Goal: Task Accomplishment & Management: Complete application form

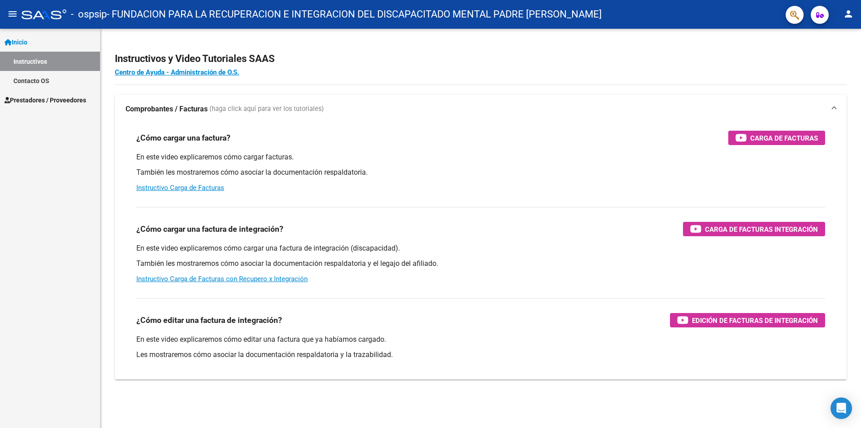
click at [55, 102] on span "Prestadores / Proveedores" at bounding box center [45, 100] width 82 height 10
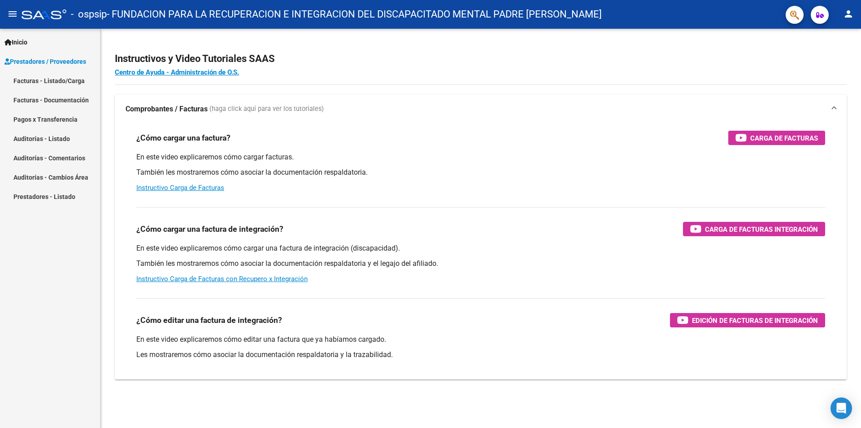
click at [53, 83] on link "Facturas - Listado/Carga" at bounding box center [50, 80] width 100 height 19
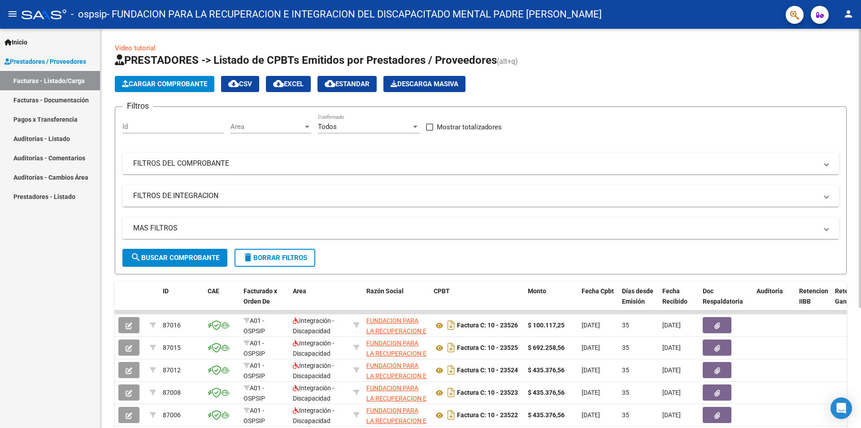
click at [152, 81] on span "Cargar Comprobante" at bounding box center [164, 84] width 85 height 8
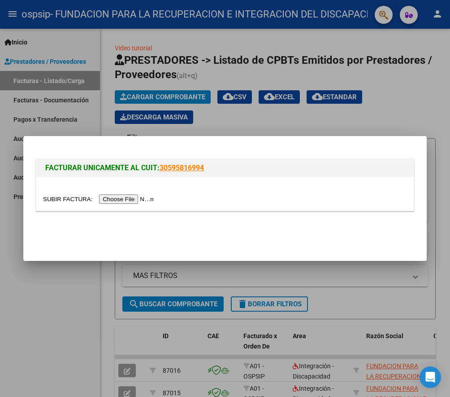
click at [135, 199] on input "file" at bounding box center [100, 198] width 114 height 9
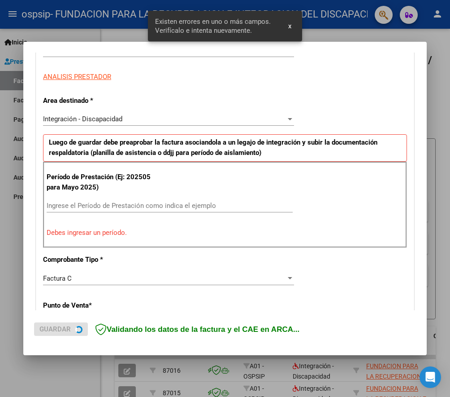
scroll to position [167, 0]
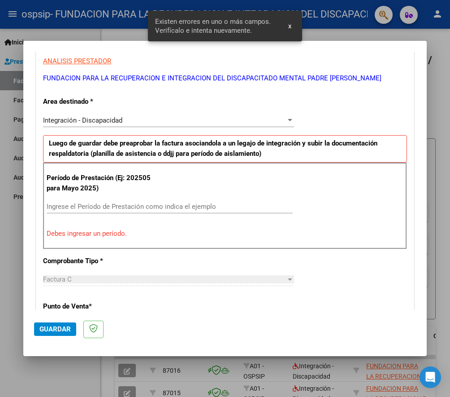
click at [101, 205] on input "Ingrese el Período de Prestación como indica el ejemplo" at bounding box center [170, 206] width 246 height 8
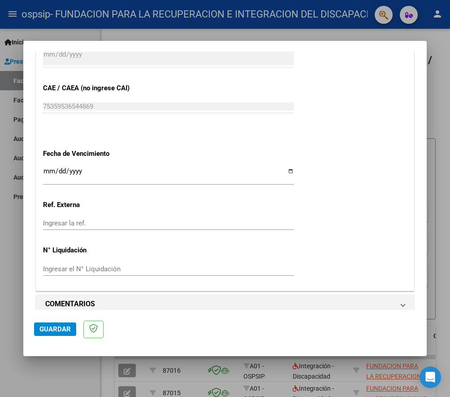
scroll to position [559, 0]
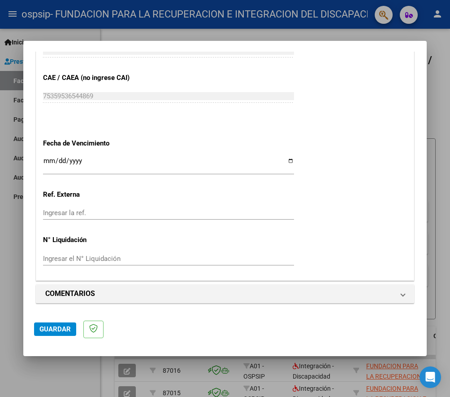
type input "202508"
click at [46, 161] on input "Ingresar la fecha" at bounding box center [168, 164] width 251 height 14
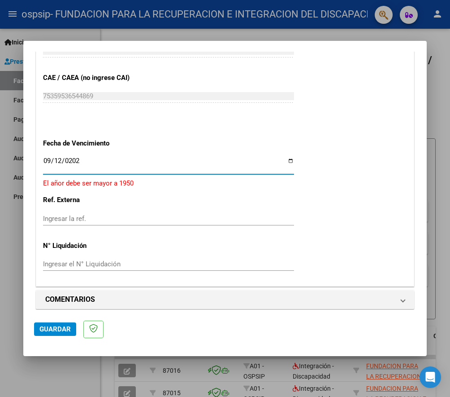
type input "[DATE]"
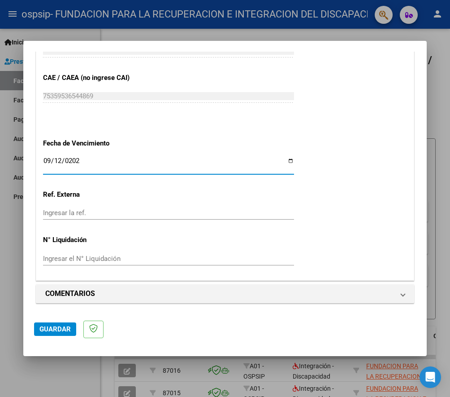
click at [63, 328] on span "Guardar" at bounding box center [54, 329] width 31 height 8
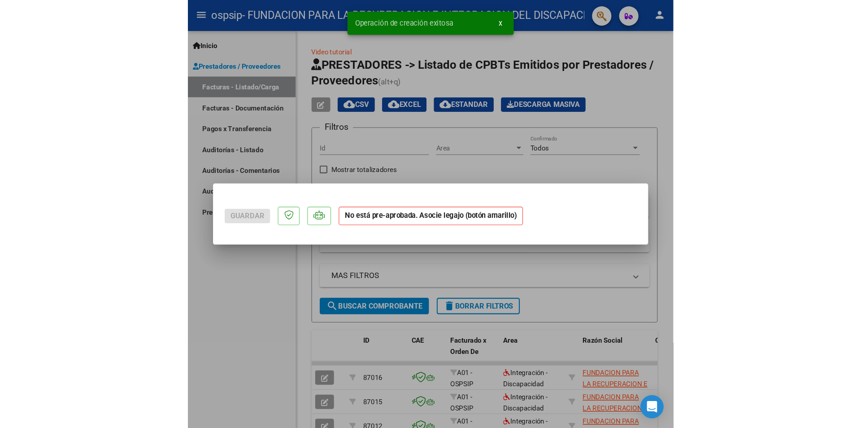
scroll to position [0, 0]
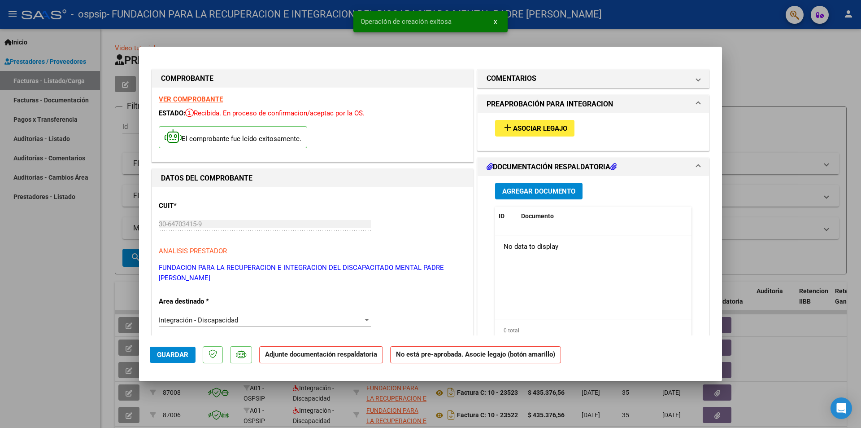
click at [555, 132] on span "Asociar Legajo" at bounding box center [540, 128] width 54 height 8
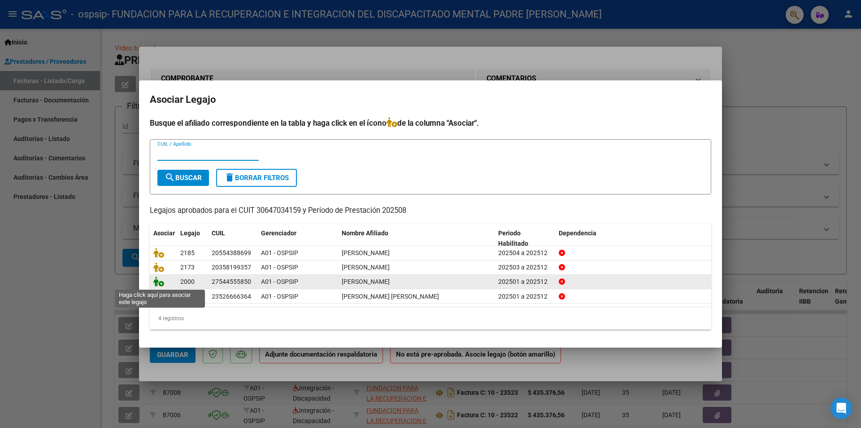
click at [155, 282] on icon at bounding box center [158, 281] width 11 height 10
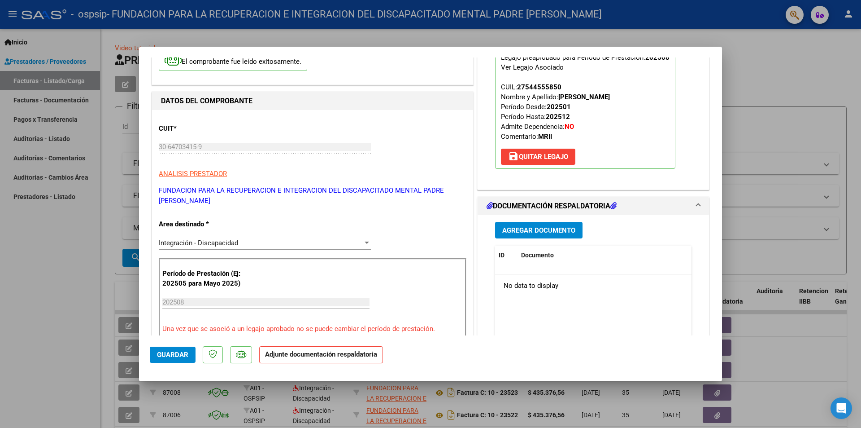
scroll to position [90, 0]
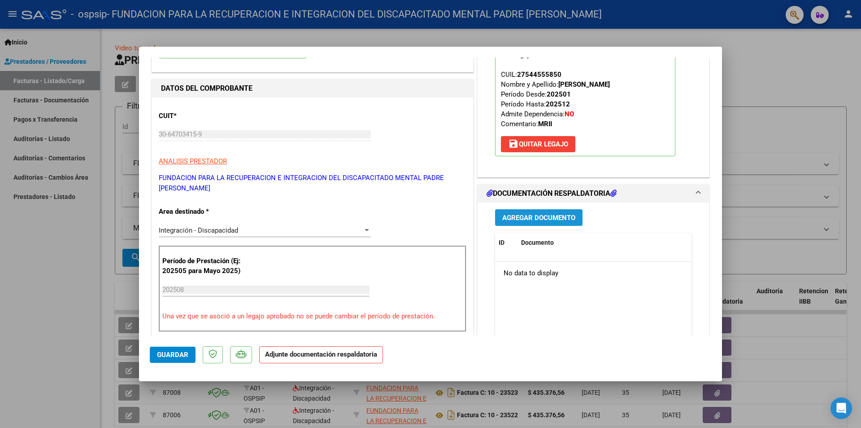
click at [535, 217] on span "Agregar Documento" at bounding box center [539, 218] width 73 height 8
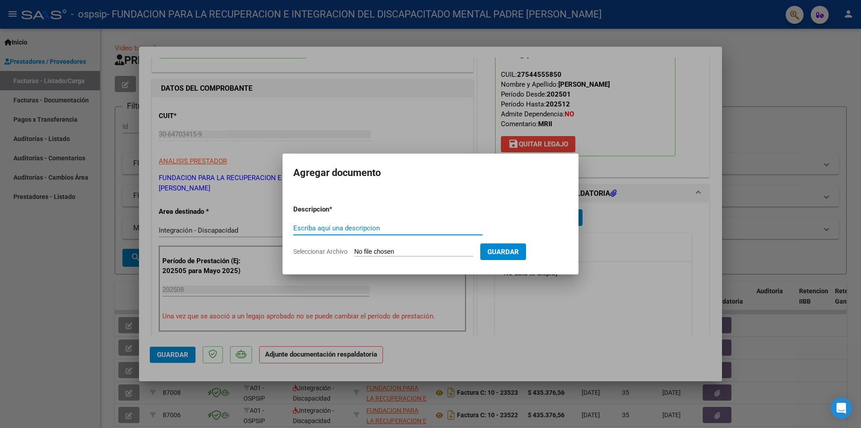
click at [384, 228] on input "Escriba aquí una descripcion" at bounding box center [387, 228] width 189 height 8
type input "AUTORIZACION"
click at [400, 254] on input "Seleccionar Archivo" at bounding box center [413, 252] width 119 height 9
type input "C:\fakepath\[PERSON_NAME] M.I.I. AUTORIZACION 2025 SEGUN RESOLUCION 360 22 _fir…"
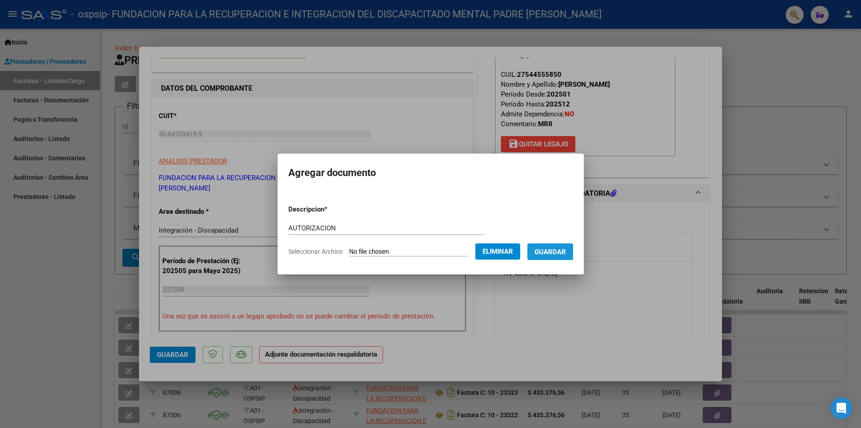
click at [545, 249] on span "Guardar" at bounding box center [550, 252] width 31 height 8
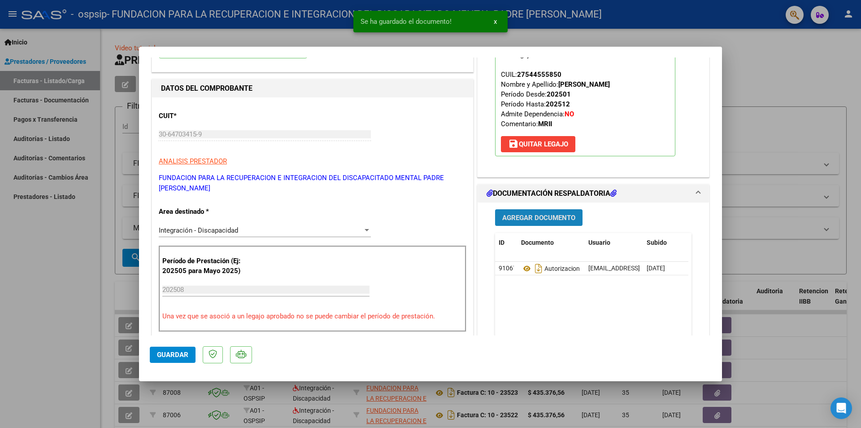
click at [541, 219] on span "Agregar Documento" at bounding box center [539, 218] width 73 height 8
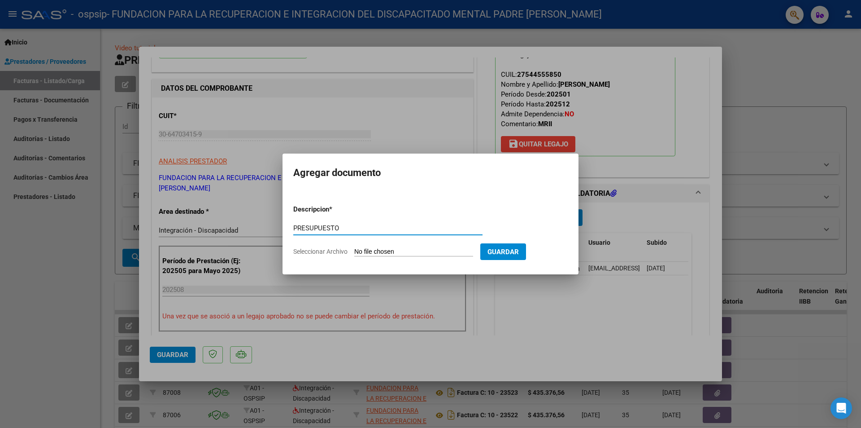
type input "PRESUPUESTO"
click at [420, 248] on input "Seleccionar Archivo" at bounding box center [413, 252] width 119 height 9
type input "C:\fakepath\[PERSON_NAME]- Tratamiento Integral Intensivo.docx"
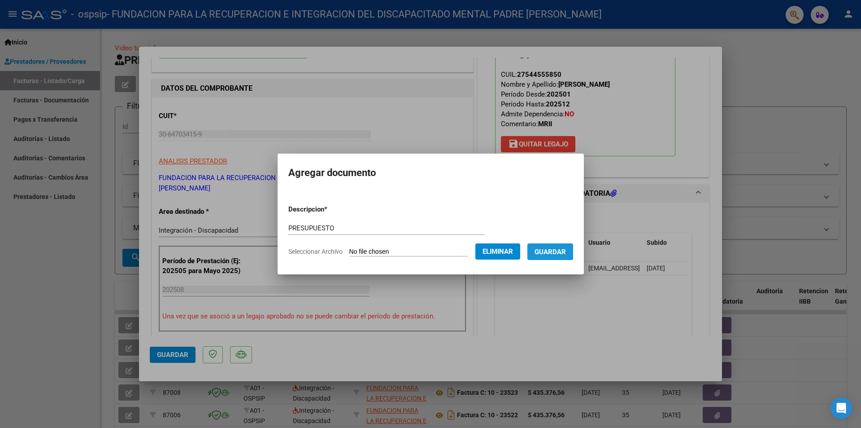
click at [555, 250] on span "Guardar" at bounding box center [550, 252] width 31 height 8
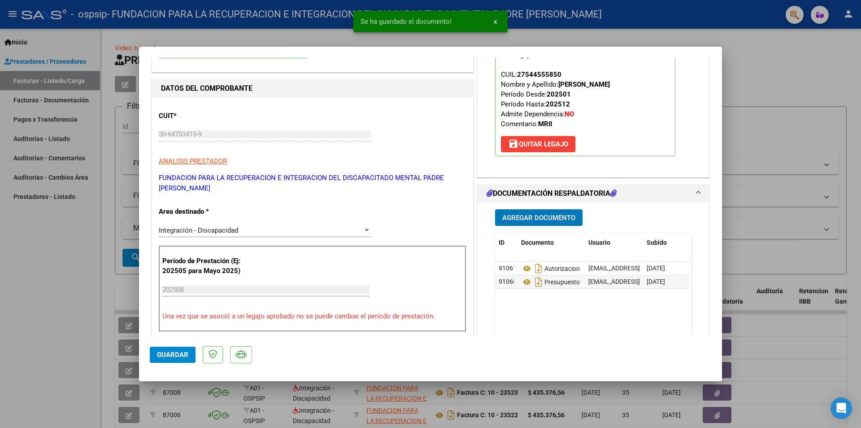
click at [533, 214] on span "Agregar Documento" at bounding box center [539, 218] width 73 height 8
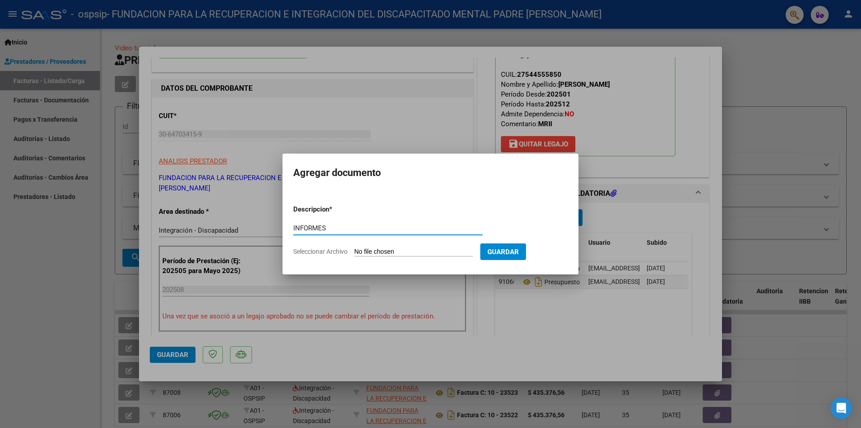
type input "INFORMES"
click at [401, 251] on input "Seleccionar Archivo" at bounding box center [413, 252] width 119 height 9
type input "C:\fakepath\[PERSON_NAME] INFORMES TERAPIAS.pdf"
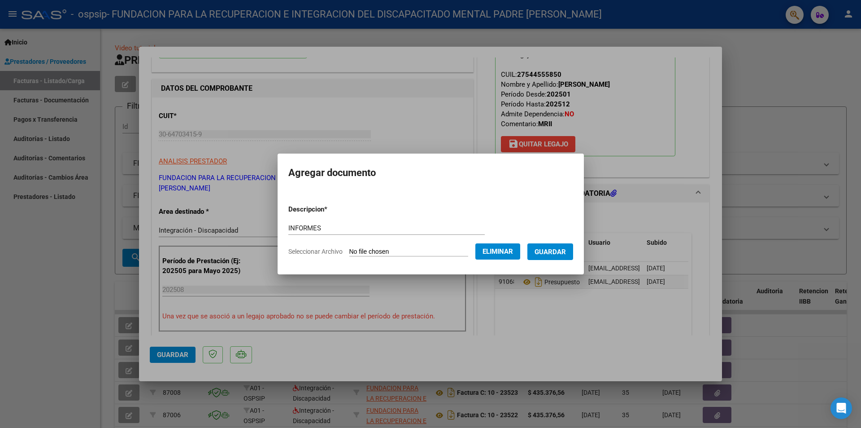
click at [555, 251] on span "Guardar" at bounding box center [550, 252] width 31 height 8
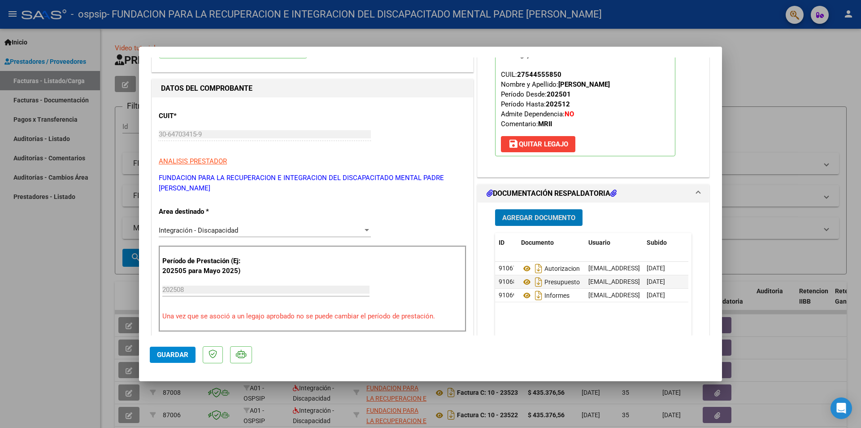
click at [537, 219] on span "Agregar Documento" at bounding box center [539, 218] width 73 height 8
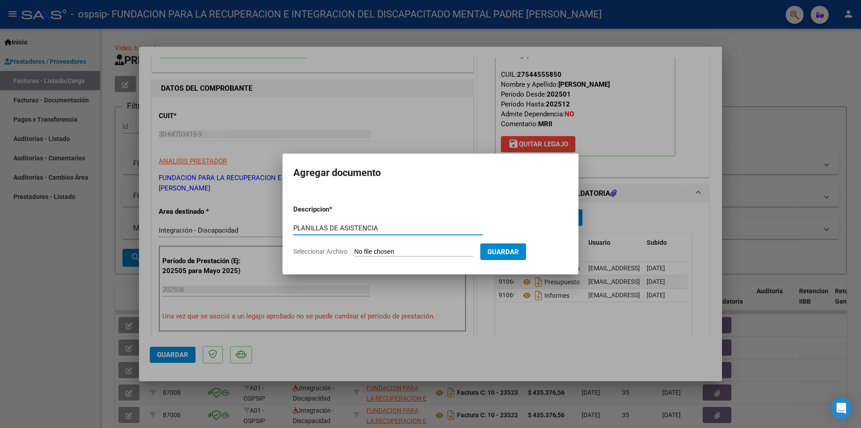
type input "PLANILLAS DE ASISTENCIA"
click at [410, 251] on input "Seleccionar Archivo" at bounding box center [413, 252] width 119 height 9
type input "C:\fakepath\[PERSON_NAME] PLANILLAS TERAPIAS.pdf"
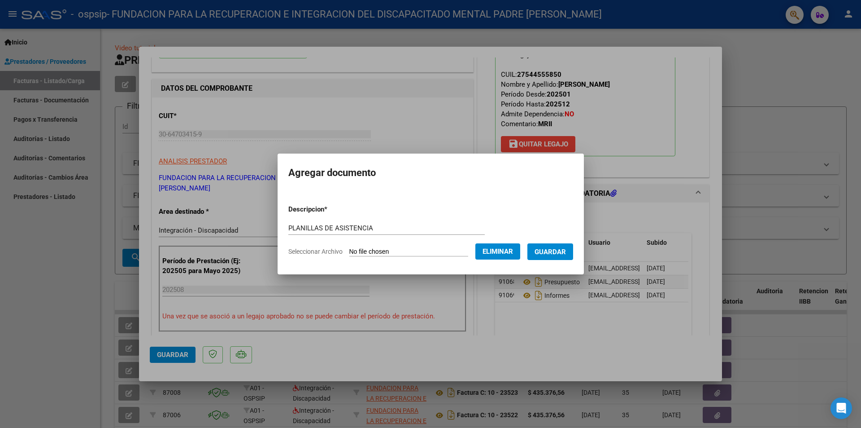
click at [555, 254] on span "Guardar" at bounding box center [550, 252] width 31 height 8
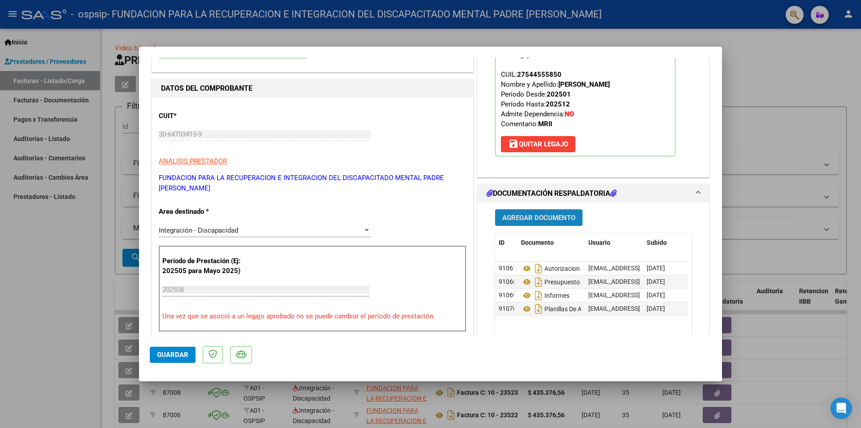
click at [540, 218] on span "Agregar Documento" at bounding box center [539, 218] width 73 height 8
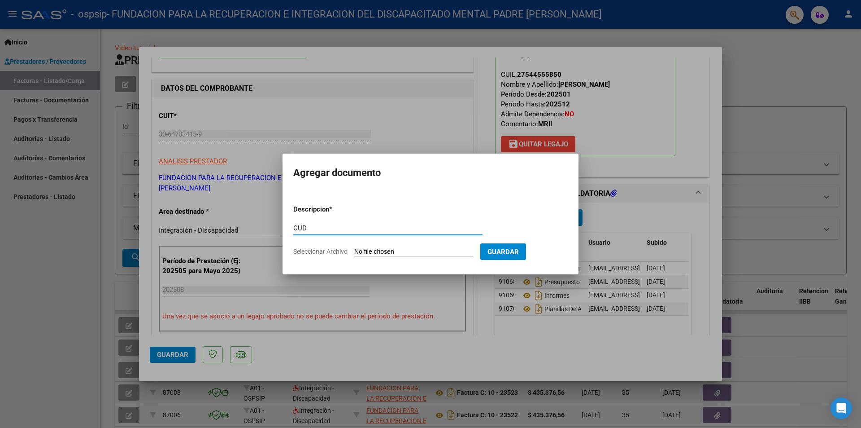
type input "CUD"
click at [377, 252] on input "Seleccionar Archivo" at bounding box center [413, 252] width 119 height 9
type input "C:\fakepath\CUD.pdf"
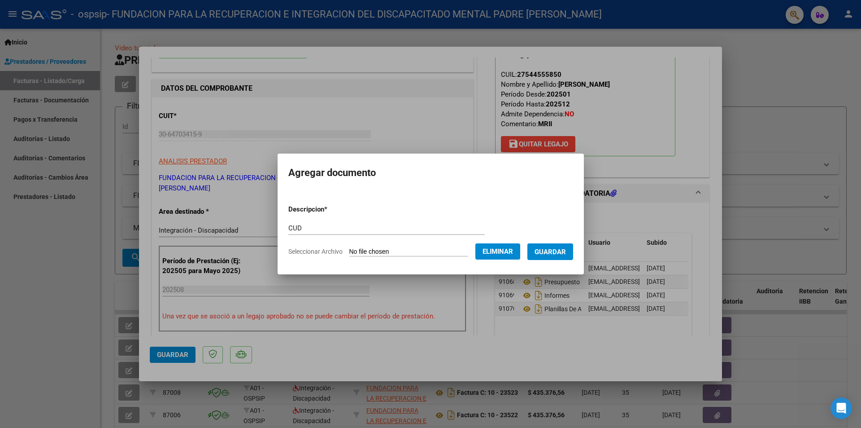
click at [557, 252] on span "Guardar" at bounding box center [550, 252] width 31 height 8
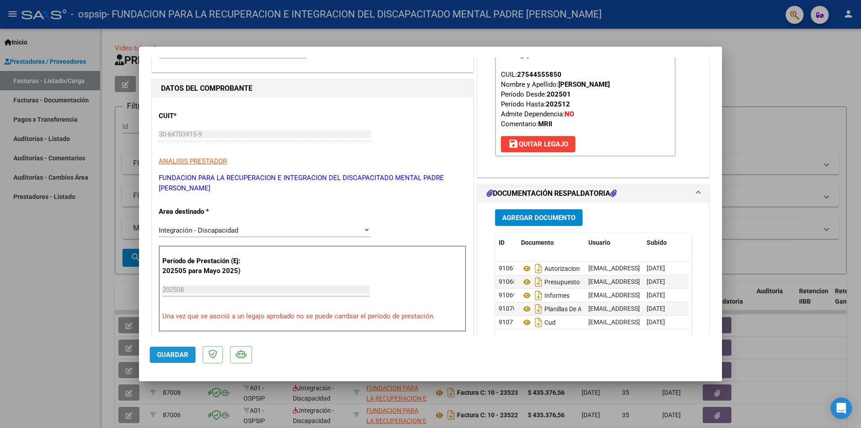
click at [184, 357] on span "Guardar" at bounding box center [172, 354] width 31 height 8
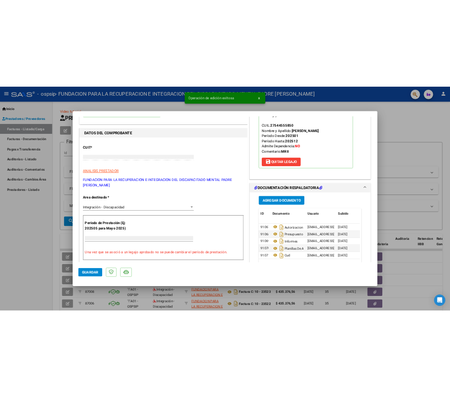
scroll to position [0, 0]
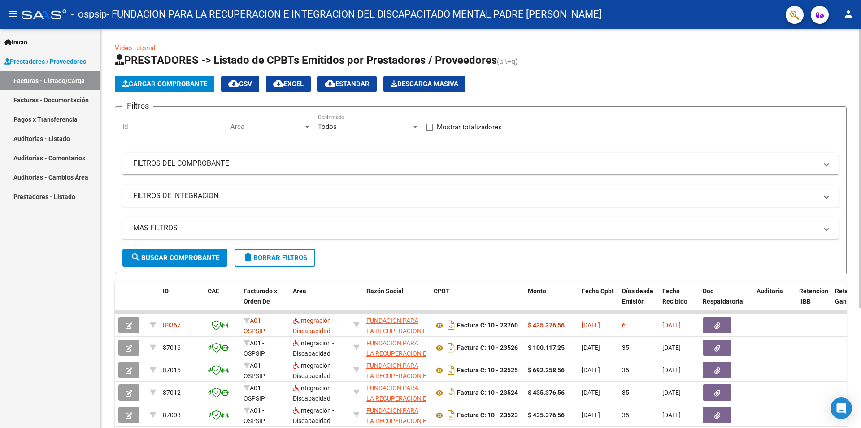
click at [168, 85] on span "Cargar Comprobante" at bounding box center [164, 84] width 85 height 8
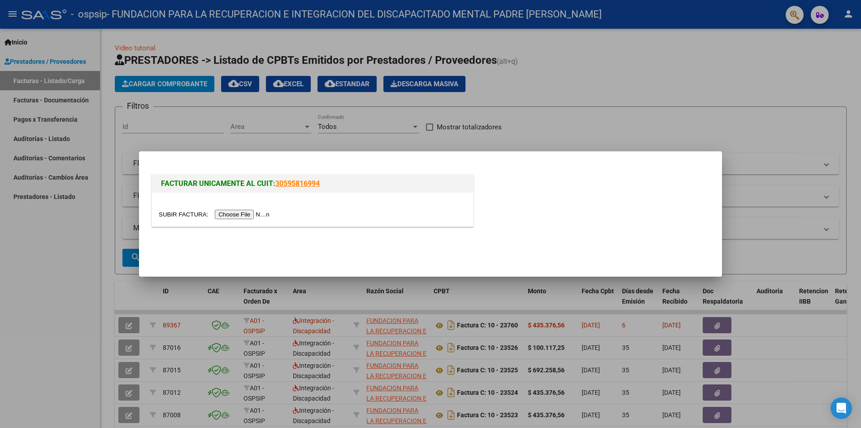
click at [239, 214] on input "file" at bounding box center [216, 214] width 114 height 9
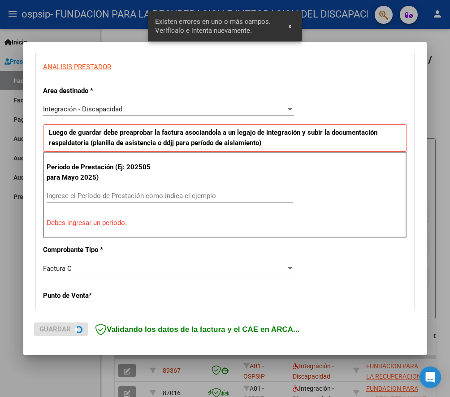
scroll to position [167, 0]
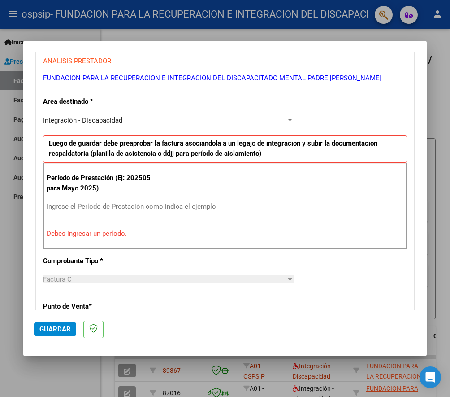
click at [83, 209] on input "Ingrese el Período de Prestación como indica el ejemplo" at bounding box center [170, 206] width 246 height 8
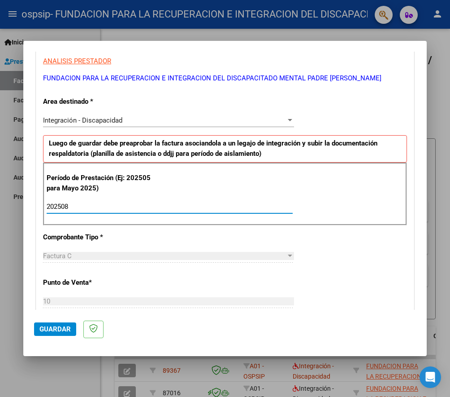
type input "202508"
click at [332, 271] on div "CUIT * 30-64703415-9 Ingresar CUIT ANALISIS PRESTADOR FUNDACION PARA LA RECUPER…" at bounding box center [225, 334] width 378 height 675
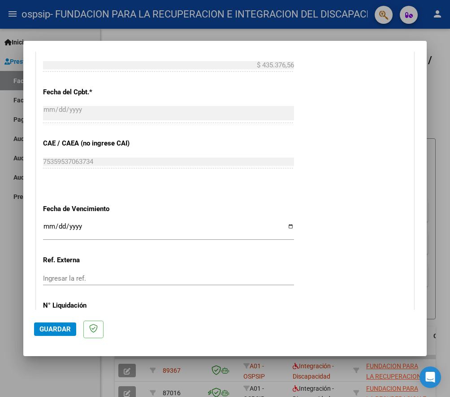
scroll to position [526, 0]
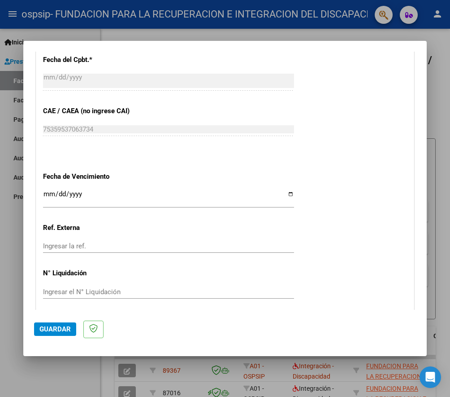
click at [49, 195] on input "Ingresar la fecha" at bounding box center [168, 197] width 251 height 14
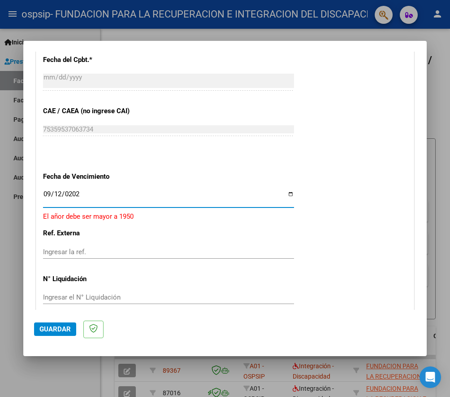
type input "[DATE]"
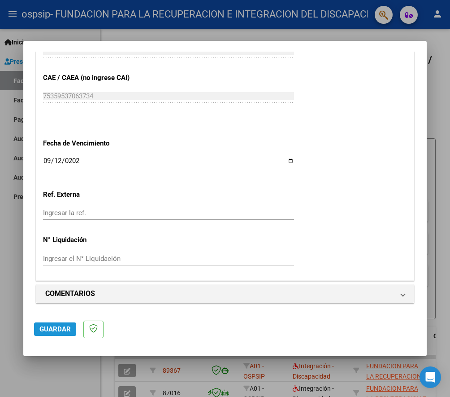
click at [52, 328] on span "Guardar" at bounding box center [54, 329] width 31 height 8
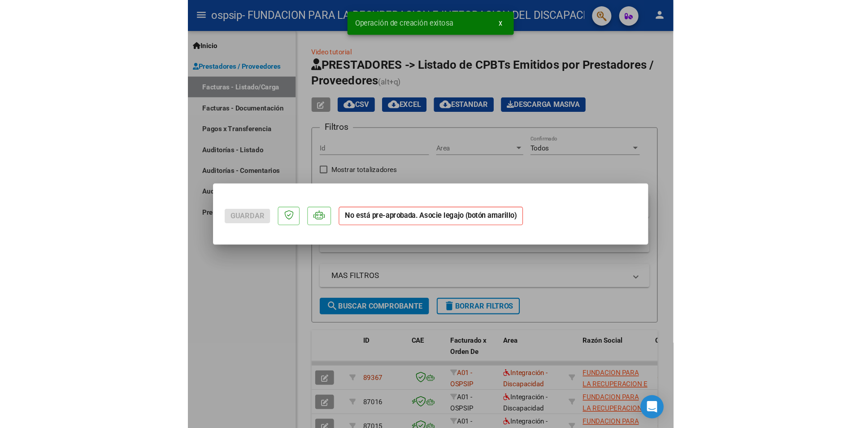
scroll to position [0, 0]
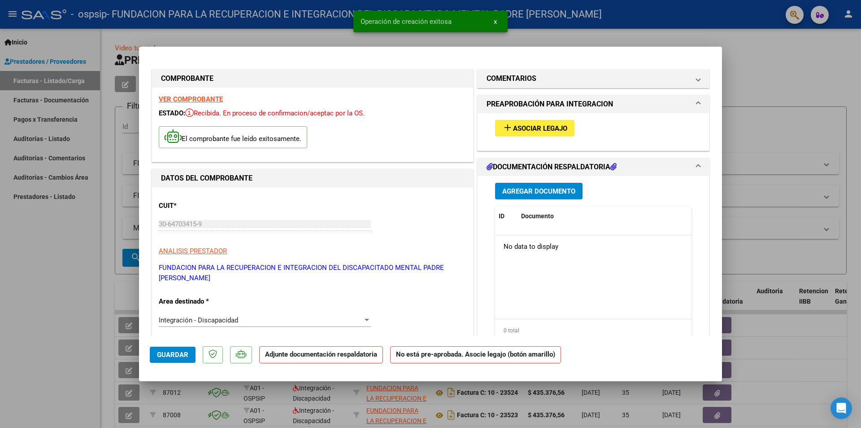
click at [542, 123] on button "add Asociar Legajo" at bounding box center [534, 128] width 79 height 17
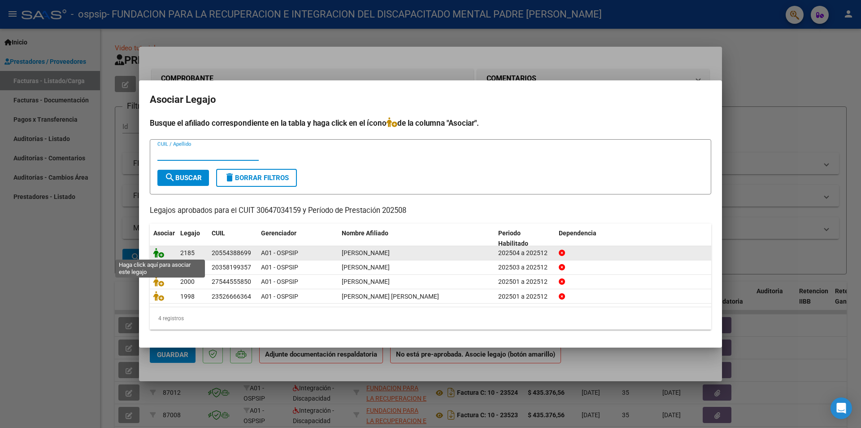
click at [159, 253] on icon at bounding box center [158, 253] width 11 height 10
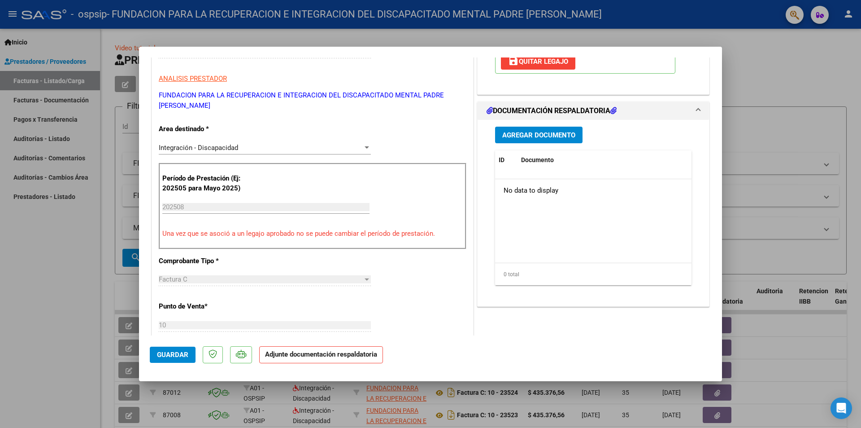
scroll to position [179, 0]
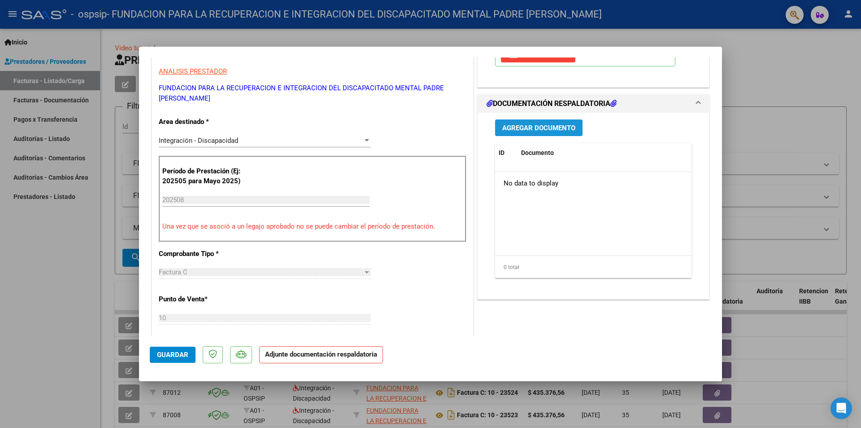
click at [529, 124] on span "Agregar Documento" at bounding box center [539, 128] width 73 height 8
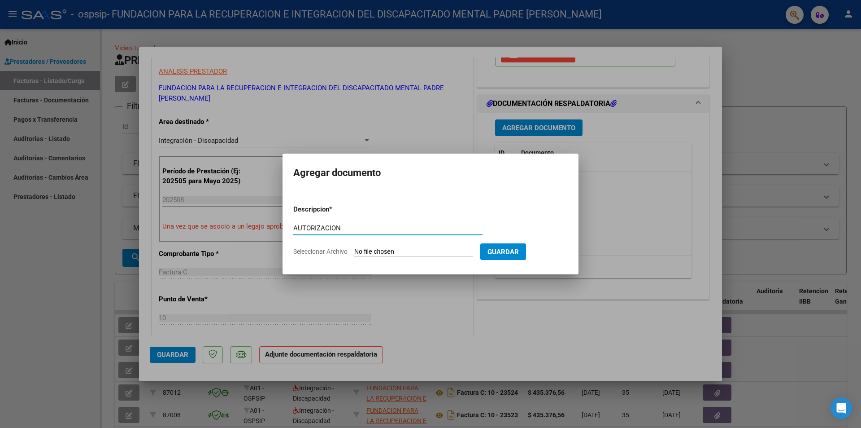
type input "AUTORIZACION"
click at [393, 251] on input "Seleccionar Archivo" at bounding box center [413, 252] width 119 height 9
type input "C:\fakepath\[PERSON_NAME] M.I.I. AUTORIZACION 2025 SEGUN RESOLUCION 360 22_firm…"
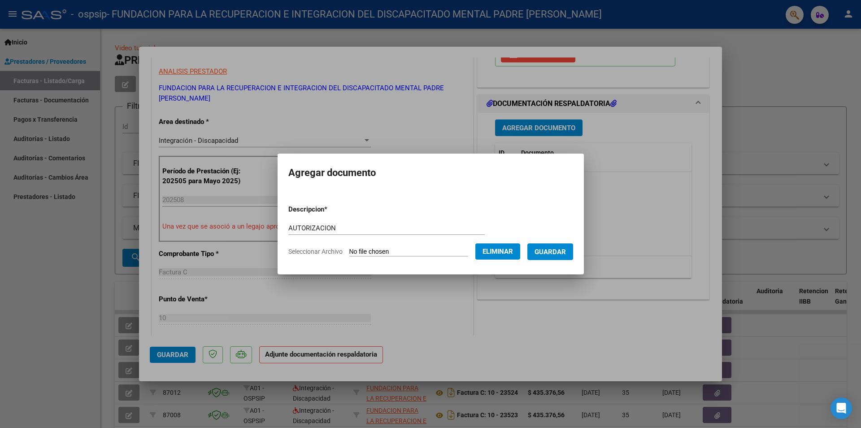
click at [559, 251] on span "Guardar" at bounding box center [550, 252] width 31 height 8
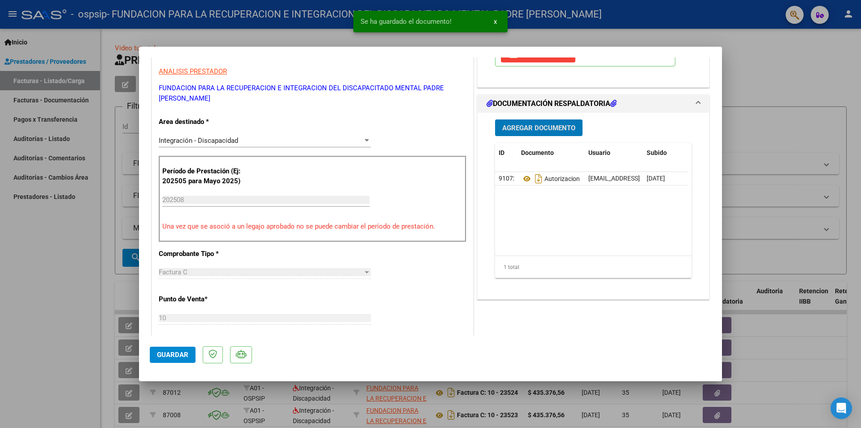
click at [547, 128] on span "Agregar Documento" at bounding box center [539, 128] width 73 height 8
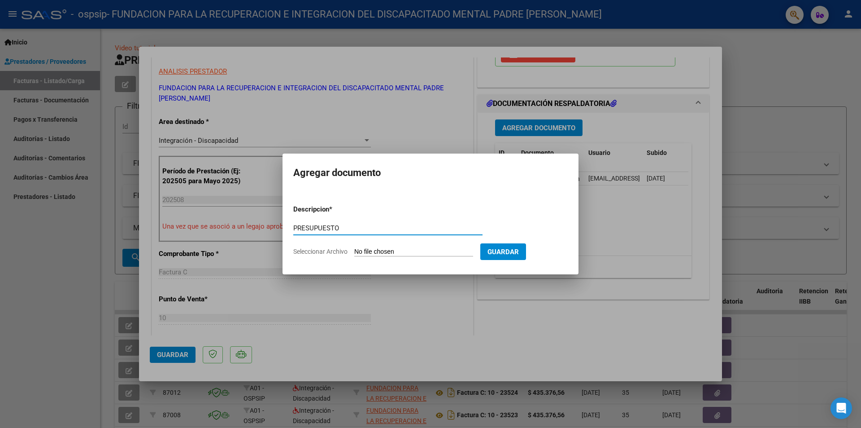
type input "PRESUPUESTO"
click at [400, 253] on input "Seleccionar Archivo" at bounding box center [413, 252] width 119 height 9
type input "C:\fakepath\[PERSON_NAME] .doc"
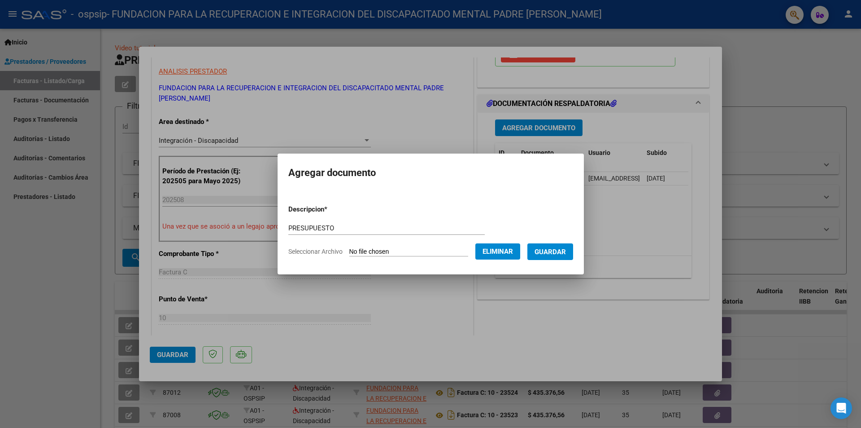
click at [559, 251] on span "Guardar" at bounding box center [550, 252] width 31 height 8
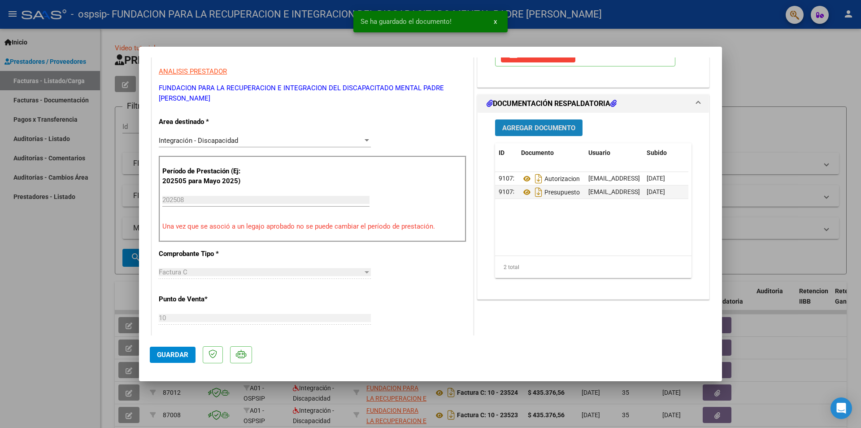
click at [518, 133] on button "Agregar Documento" at bounding box center [538, 127] width 87 height 17
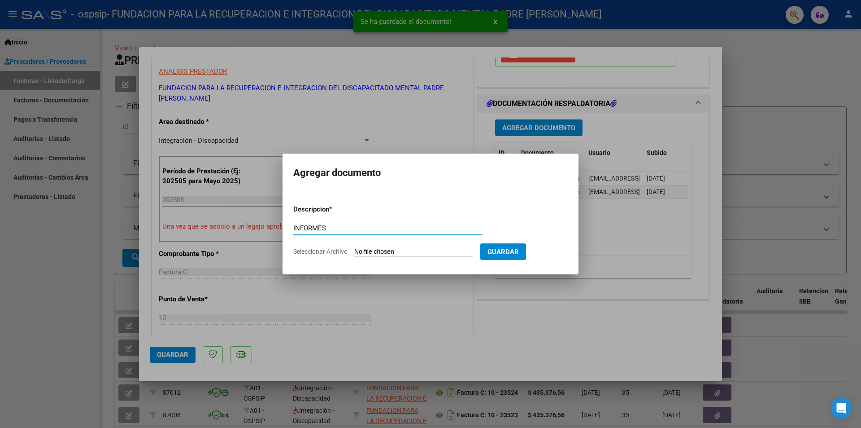
type input "INFORMES"
click at [403, 248] on input "Seleccionar Archivo" at bounding box center [413, 252] width 119 height 9
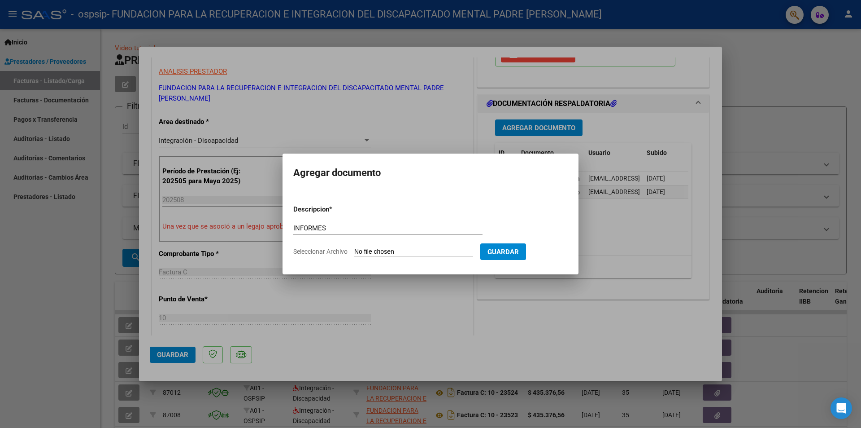
type input "C:\fakepath\[PERSON_NAME] INFORMES TERAPIAS.pdf"
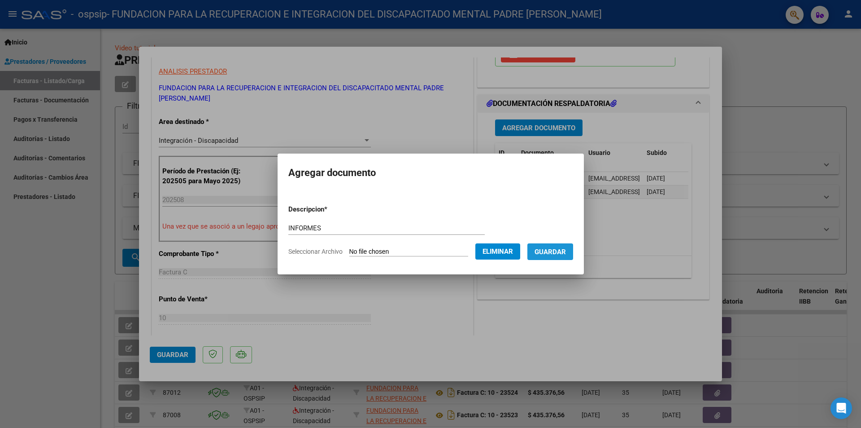
click at [551, 255] on span "Guardar" at bounding box center [550, 252] width 31 height 8
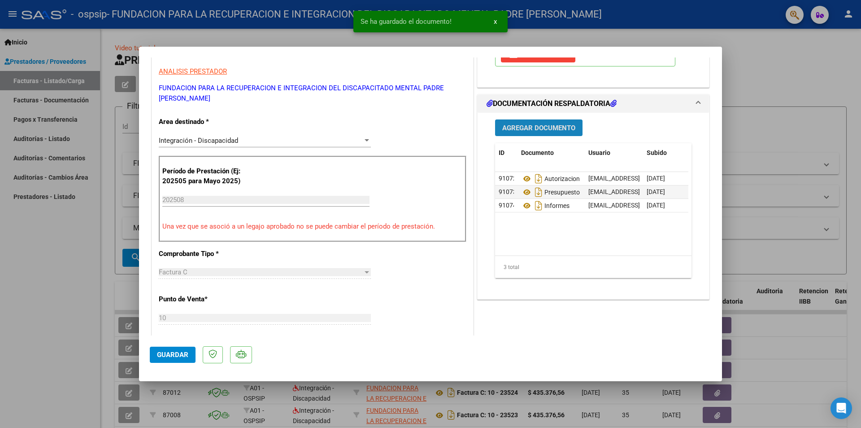
click at [529, 127] on span "Agregar Documento" at bounding box center [539, 128] width 73 height 8
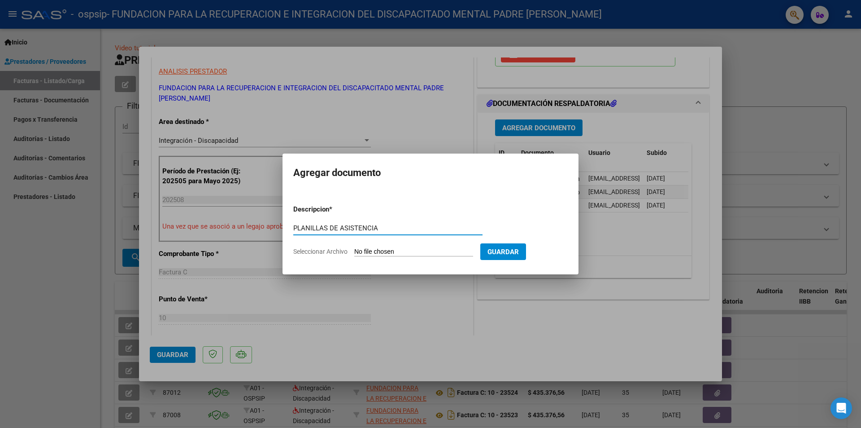
type input "PLANILLAS DE ASISTENCIA"
click at [410, 252] on input "Seleccionar Archivo" at bounding box center [413, 252] width 119 height 9
type input "C:\fakepath\[PERSON_NAME] PLANILLAS TERAPIAS.pdf"
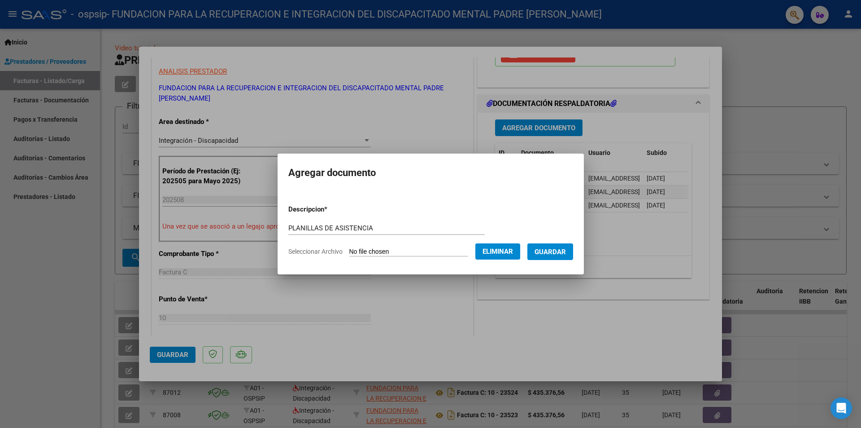
click at [551, 252] on span "Guardar" at bounding box center [550, 252] width 31 height 8
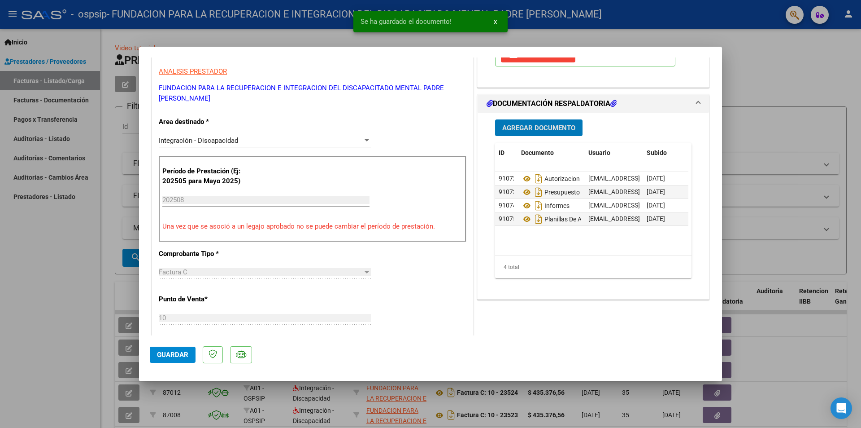
click at [542, 127] on span "Agregar Documento" at bounding box center [539, 128] width 73 height 8
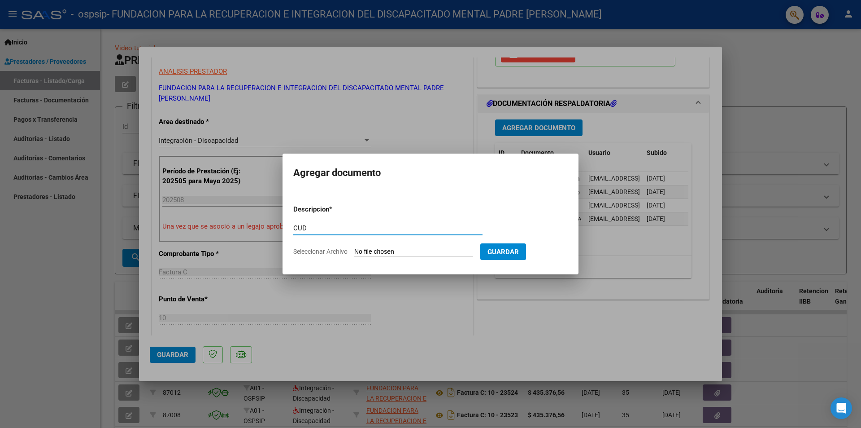
type input "CUD"
click at [389, 252] on input "Seleccionar Archivo" at bounding box center [413, 252] width 119 height 9
type input "C:\fakepath\CUD.pdf"
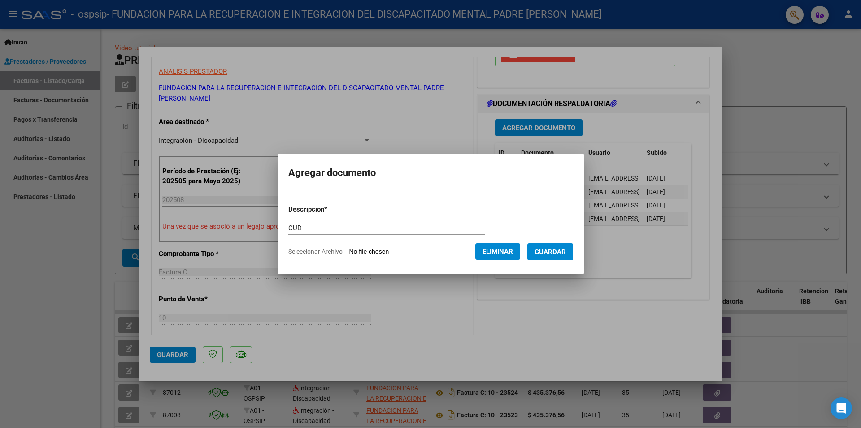
click at [551, 251] on span "Guardar" at bounding box center [550, 252] width 31 height 8
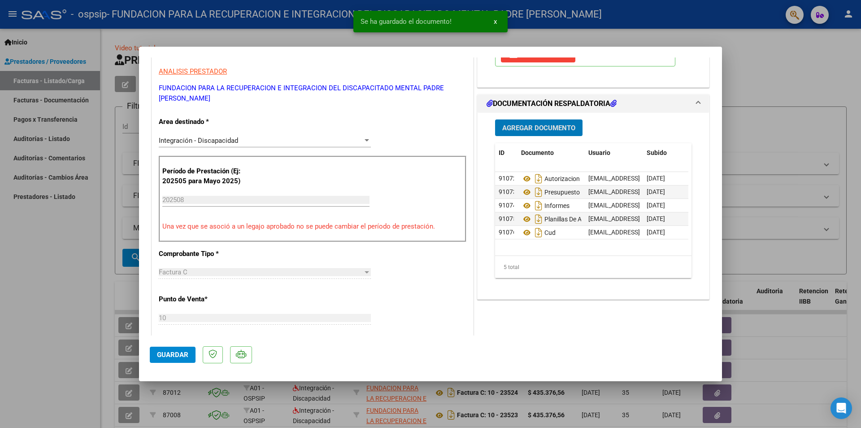
scroll to position [224, 0]
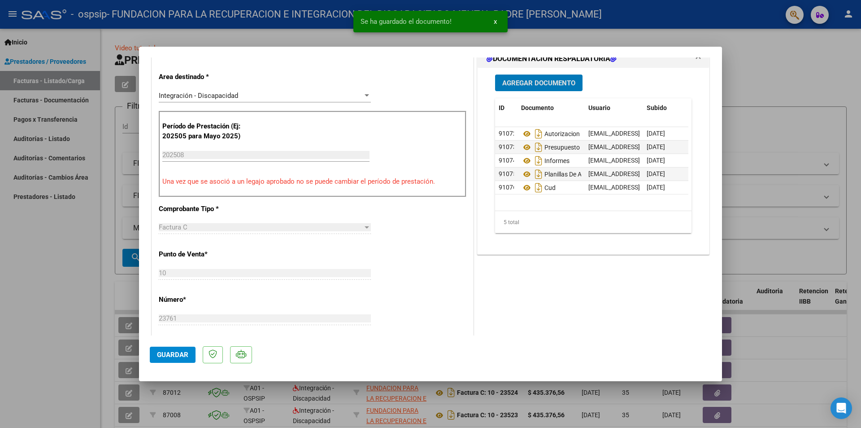
click at [178, 353] on span "Guardar" at bounding box center [172, 354] width 31 height 8
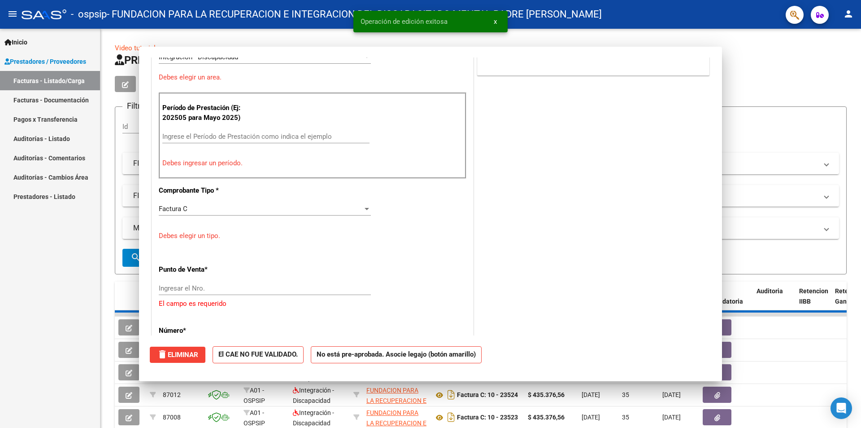
scroll to position [0, 0]
